Goal: Information Seeking & Learning: Learn about a topic

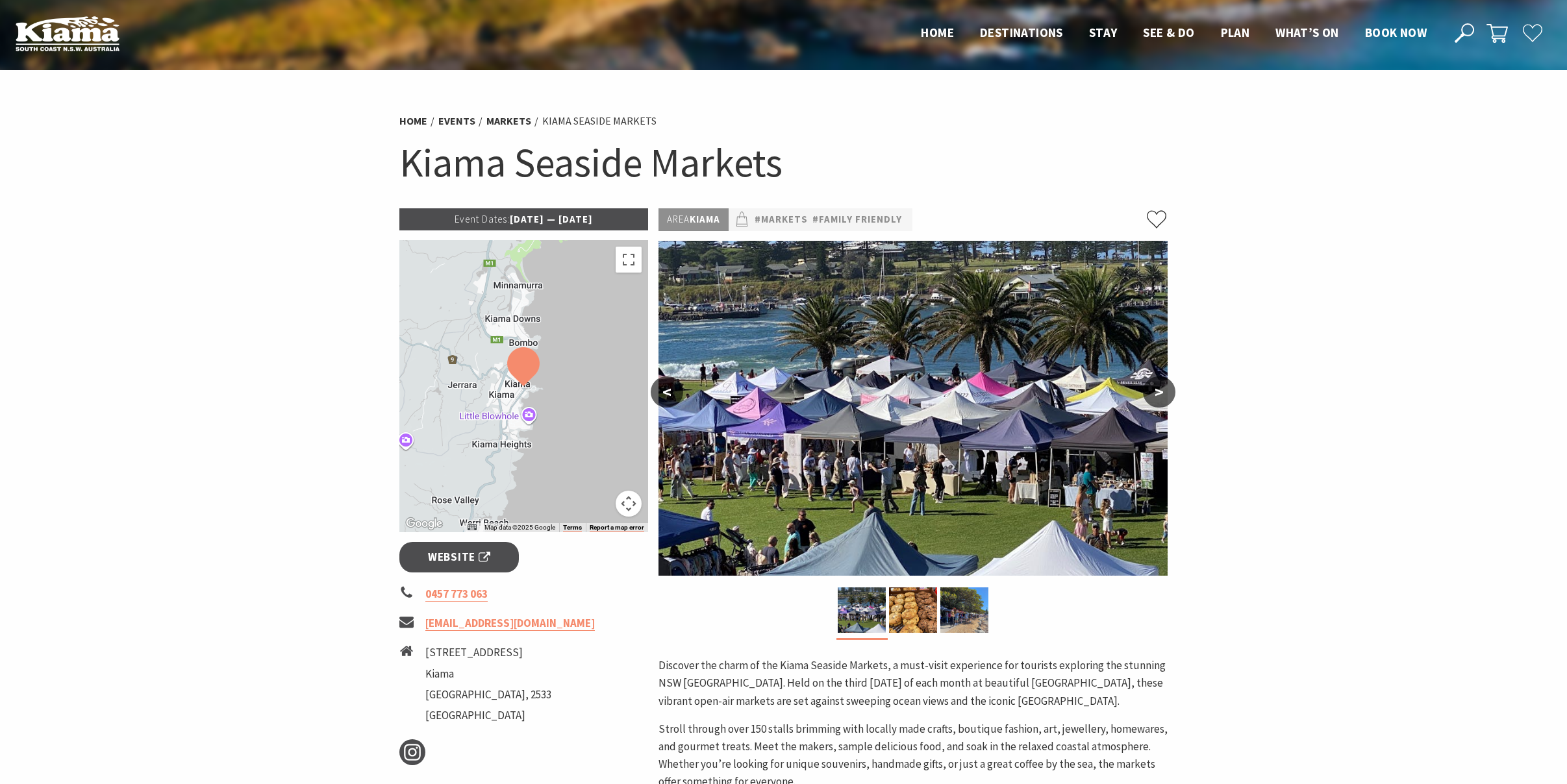
click at [536, 219] on p "Event Dates: 09 Jun 2025 — 19 Jul 2026" at bounding box center [524, 219] width 249 height 22
click at [569, 219] on p "Event Dates: 09 Jun 2025 — 19 Jul 2026" at bounding box center [524, 219] width 249 height 22
click at [612, 220] on p "Event Dates: 09 Jun 2025 — 19 Jul 2026" at bounding box center [524, 219] width 249 height 22
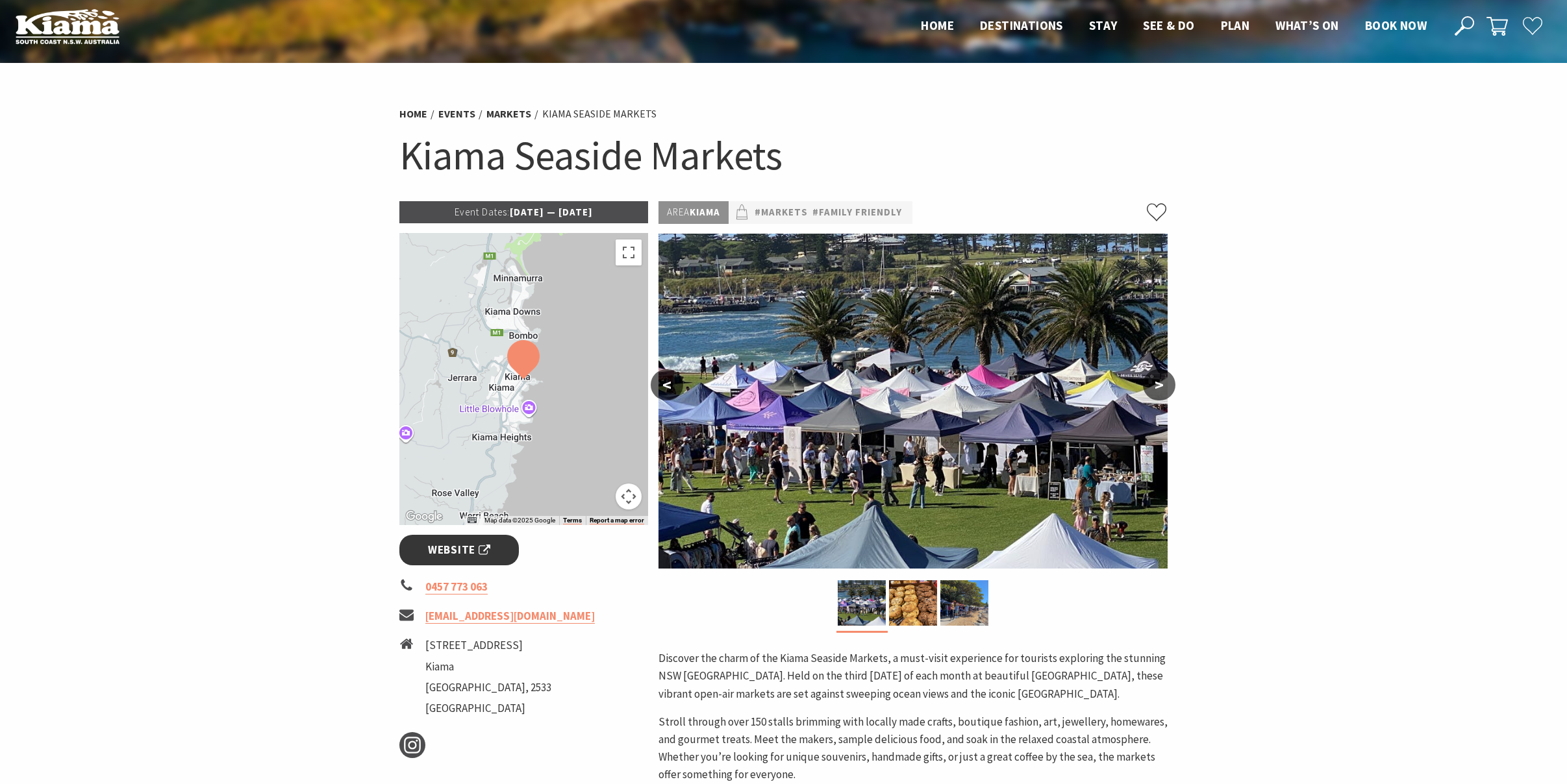
click at [463, 553] on span "Website" at bounding box center [459, 549] width 62 height 17
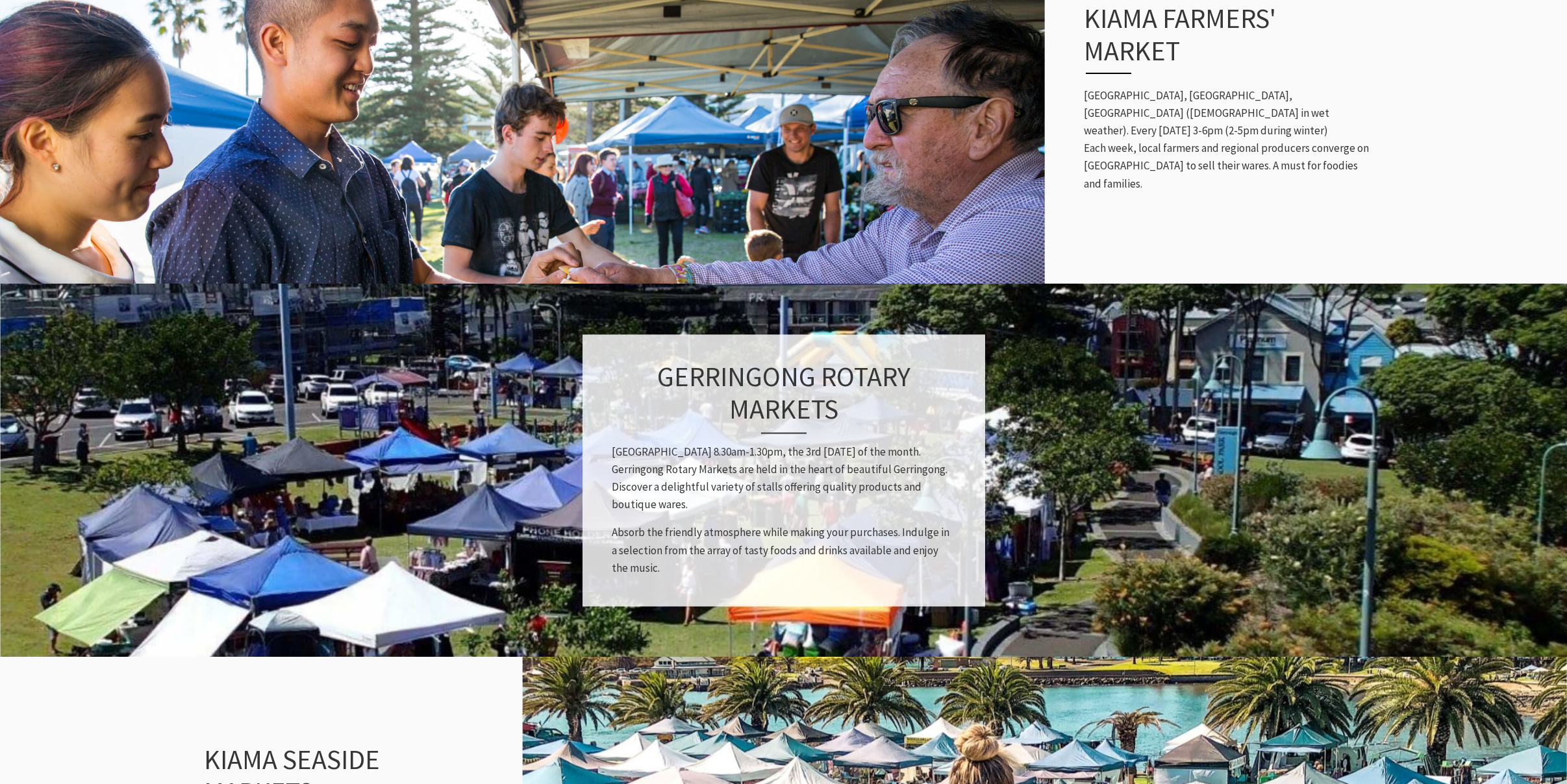
scroll to position [763, 0]
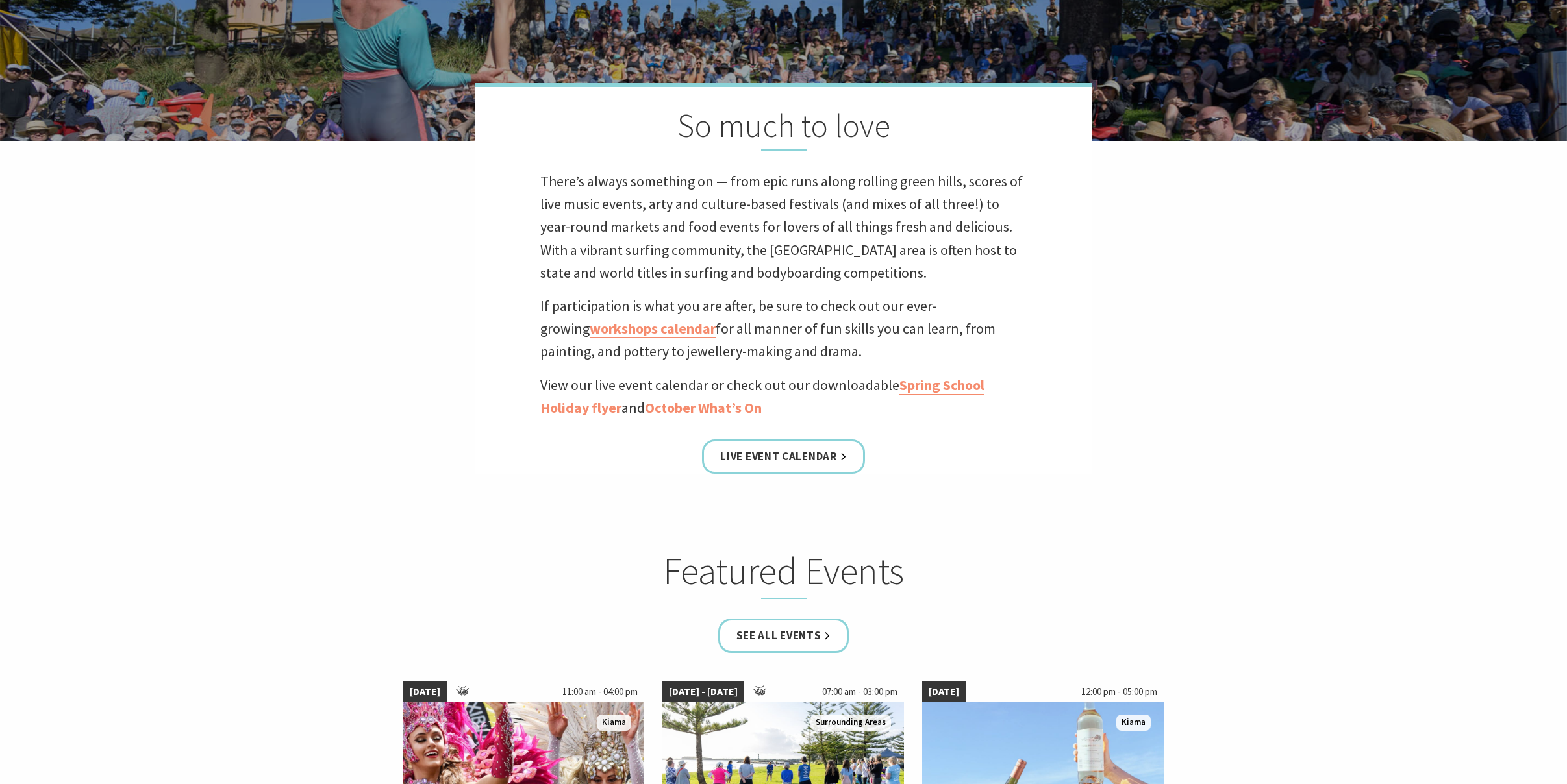
scroll to position [446, 0]
click at [712, 406] on link "October What’s On" at bounding box center [703, 409] width 117 height 19
